Goal: Check status: Check status

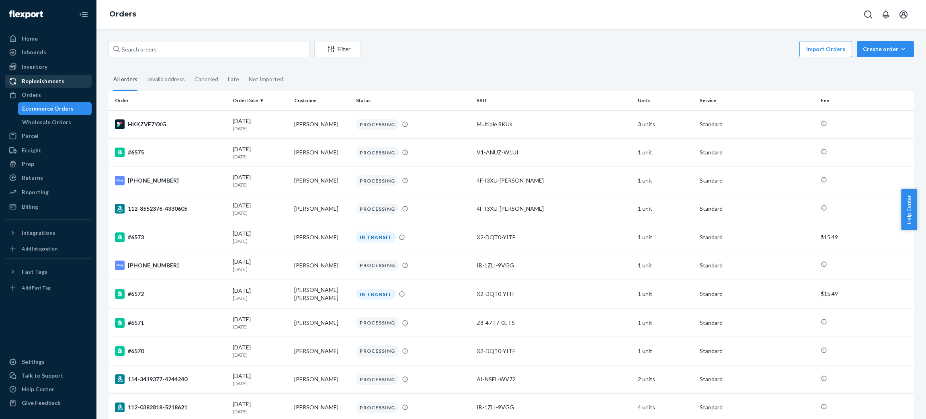
click at [49, 84] on div "Replenishments" at bounding box center [43, 81] width 43 height 8
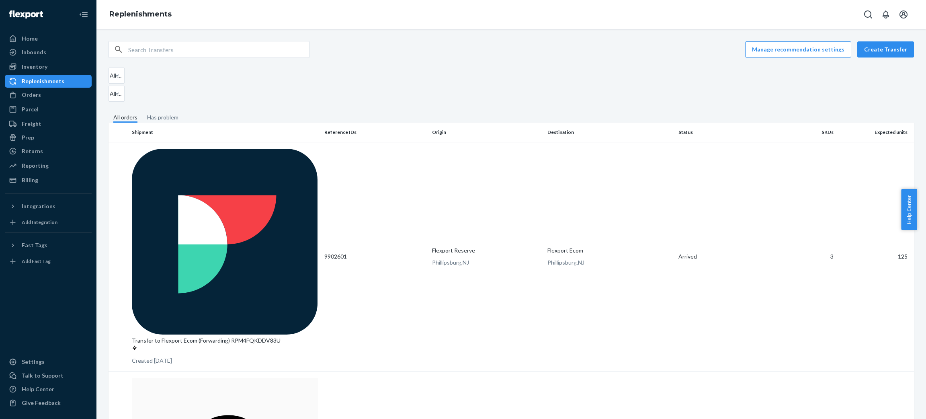
click at [554, 113] on fieldset "All orders Has problem" at bounding box center [512, 117] width 806 height 9
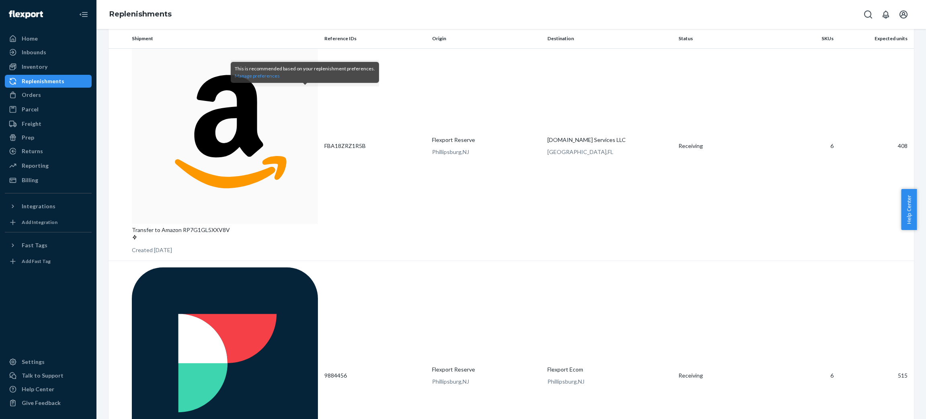
scroll to position [88, 0]
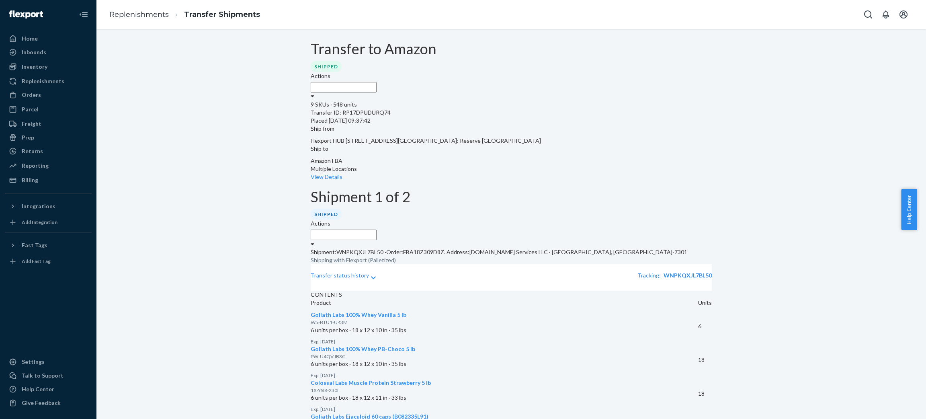
click at [587, 149] on div "Ship to Amazon FBA Multiple Locations View Details" at bounding box center [511, 163] width 401 height 36
click at [343, 173] on link "View Details" at bounding box center [327, 176] width 32 height 7
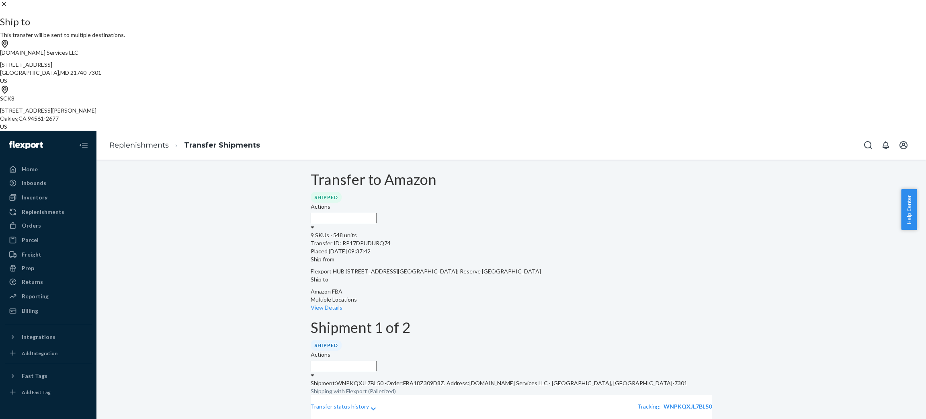
click at [550, 8] on div at bounding box center [463, 4] width 926 height 8
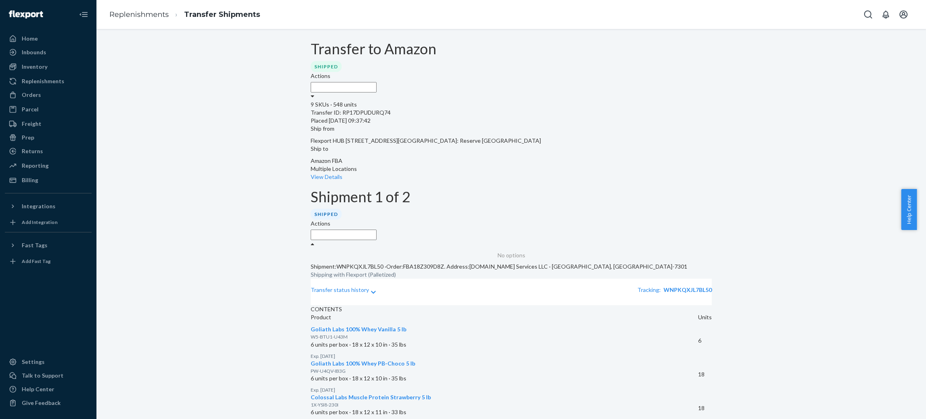
click at [667, 220] on div "Actions" at bounding box center [511, 234] width 401 height 29
click at [687, 72] on div "Actions" at bounding box center [511, 86] width 401 height 29
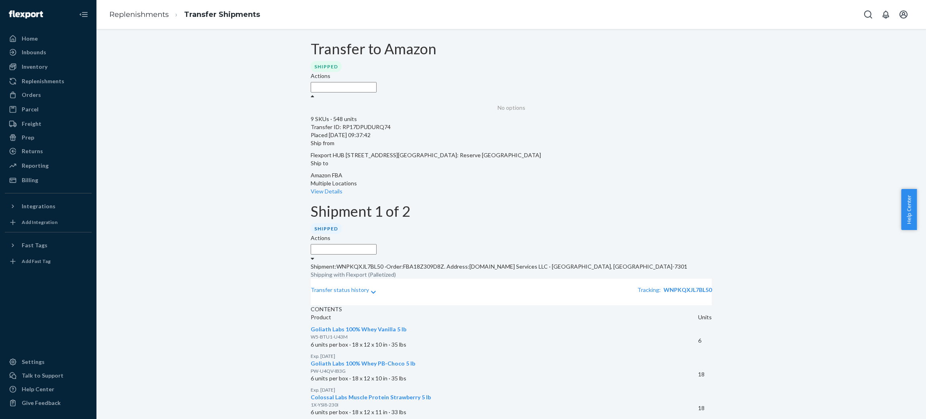
click at [314, 93] on icon at bounding box center [313, 96] width 4 height 6
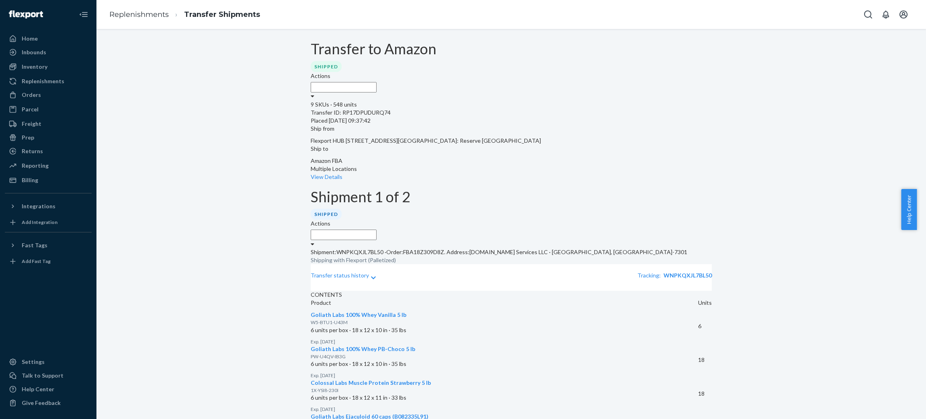
click at [314, 93] on icon at bounding box center [313, 96] width 4 height 6
